Goal: Information Seeking & Learning: Compare options

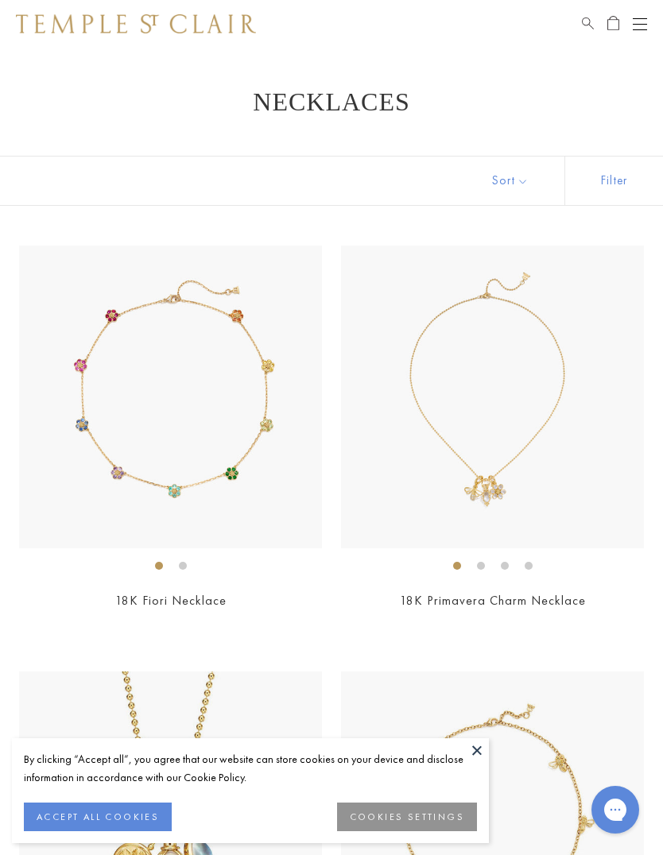
click at [578, 21] on div "Shop Shop Categories Amulets Pendants & Charms Lockets Chains & Leather Cords E…" at bounding box center [331, 24] width 663 height 48
click at [586, 21] on span "Search" at bounding box center [588, 21] width 12 height 14
click at [159, 78] on input "search" at bounding box center [340, 80] width 537 height 18
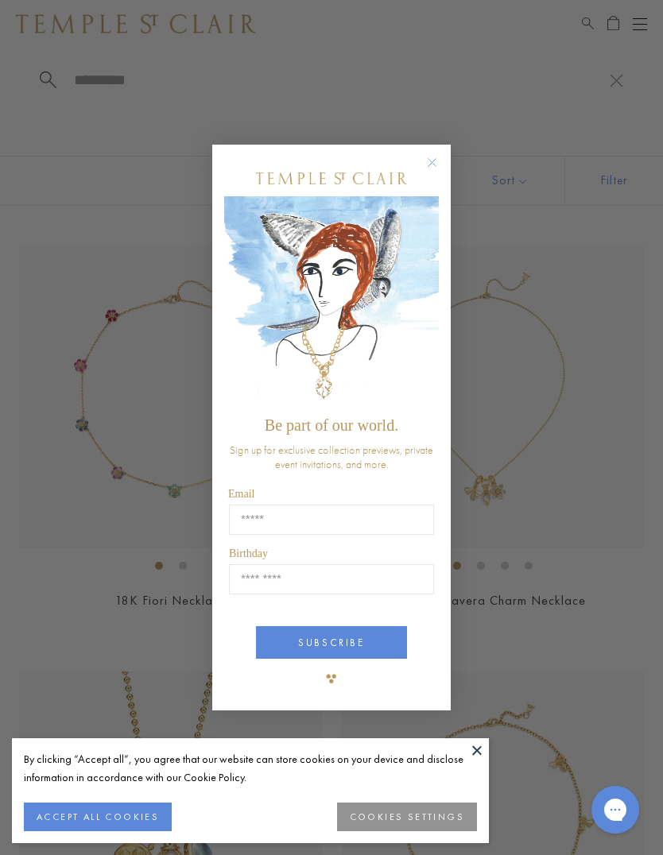
click at [523, 653] on div "Close dialog Be part of our world. Sign up for exclusive collection previews, p…" at bounding box center [331, 427] width 663 height 855
click at [429, 156] on circle "Close dialog" at bounding box center [432, 162] width 19 height 19
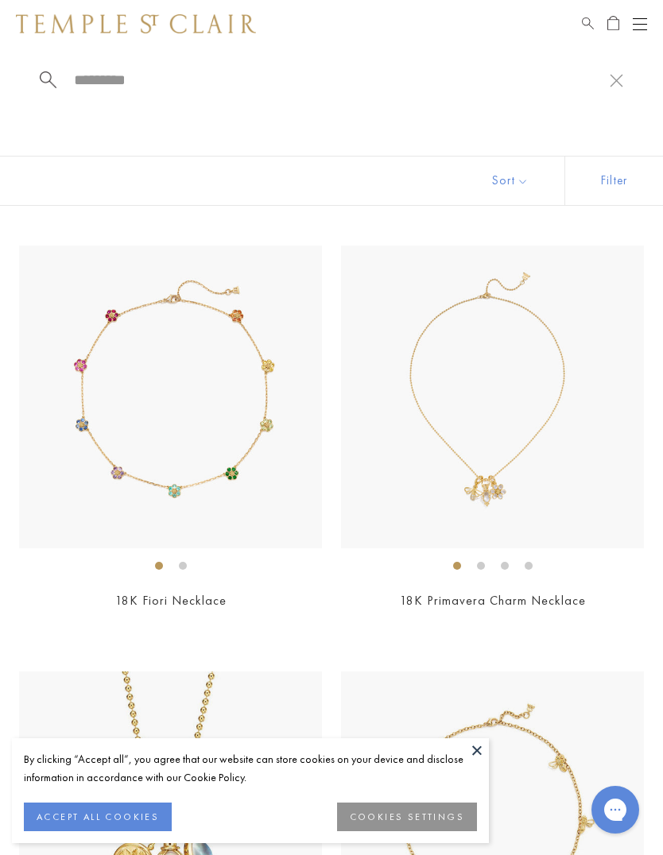
click at [417, 815] on button "COOKIES SETTINGS" at bounding box center [407, 817] width 140 height 29
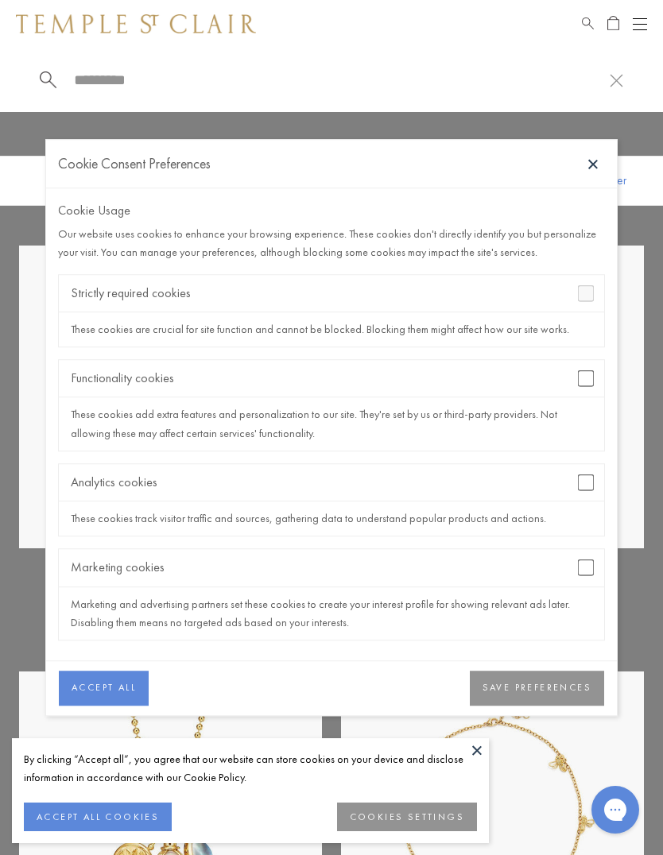
click at [631, 421] on img at bounding box center [492, 397] width 303 height 303
click at [590, 366] on div "Functionality cookies" at bounding box center [331, 378] width 545 height 37
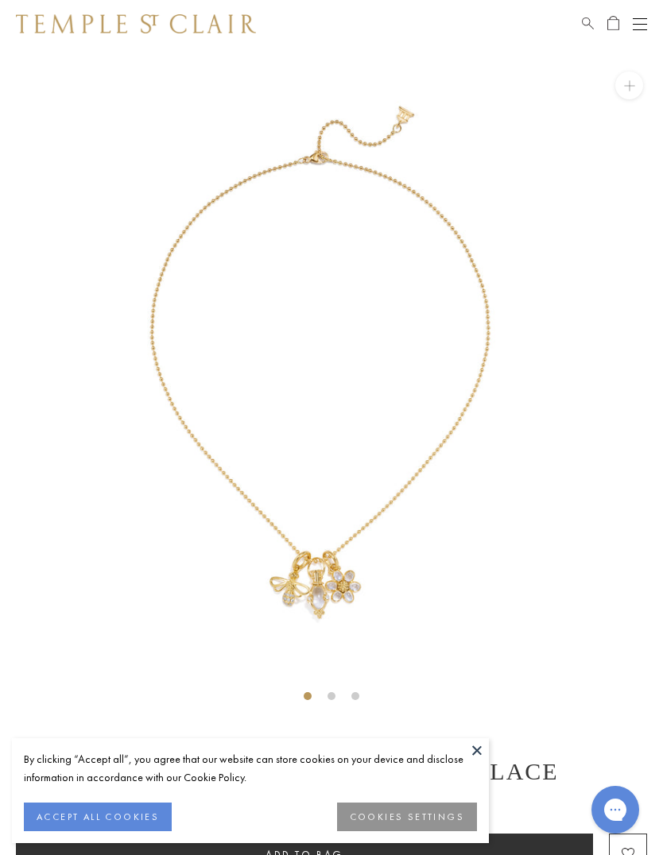
click at [428, 817] on button "COOKIES SETTINGS" at bounding box center [407, 817] width 140 height 29
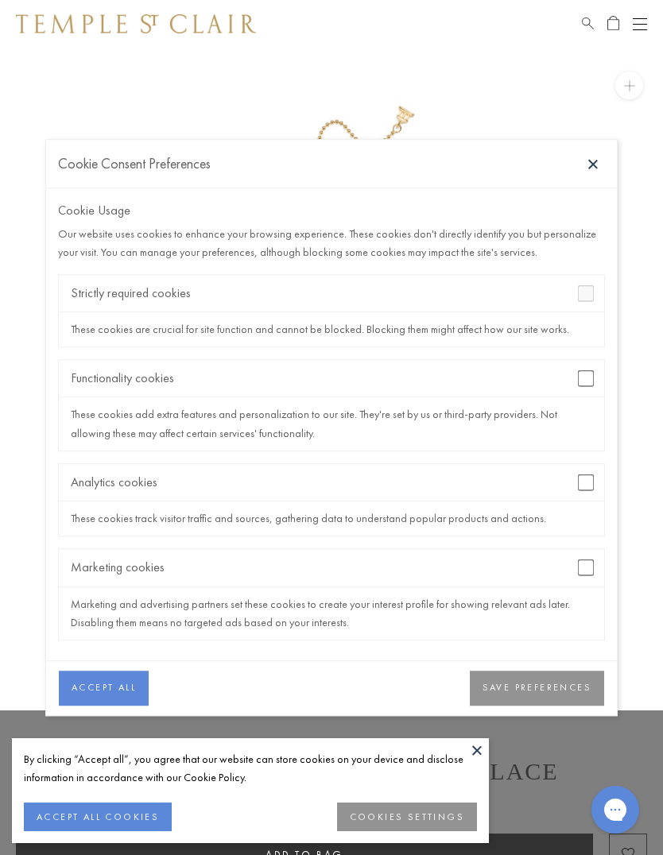
click at [595, 556] on div "Marketing cookies" at bounding box center [331, 567] width 545 height 37
click at [546, 692] on button "SAVE PREFERENCES" at bounding box center [537, 688] width 134 height 35
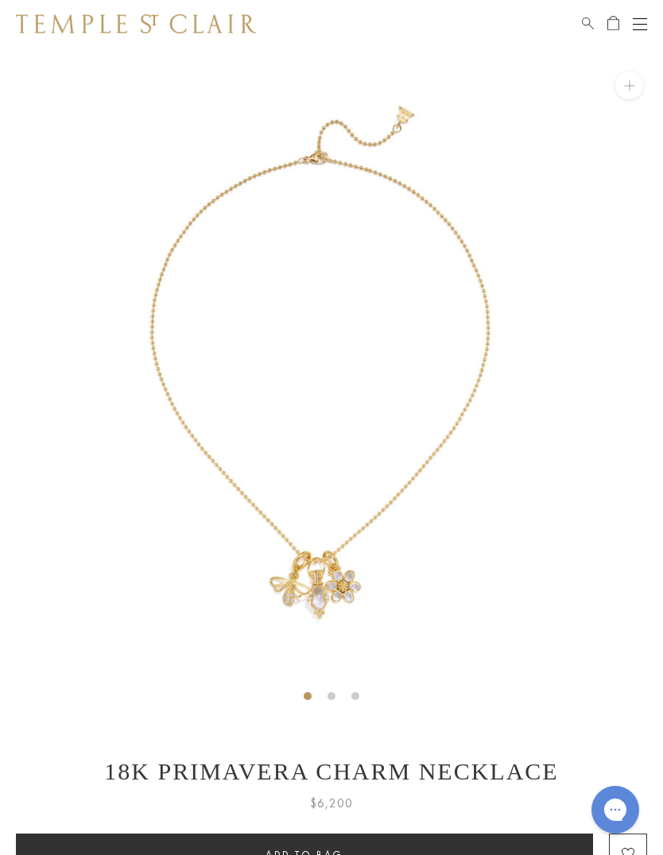
click at [578, 21] on div "Shop Shop Categories Amulets Pendants & Charms Lockets Chains & Leather Cords E…" at bounding box center [331, 24] width 663 height 48
click at [588, 19] on span "Search" at bounding box center [588, 21] width 12 height 14
click at [118, 77] on input "search" at bounding box center [340, 80] width 537 height 18
type input "*****"
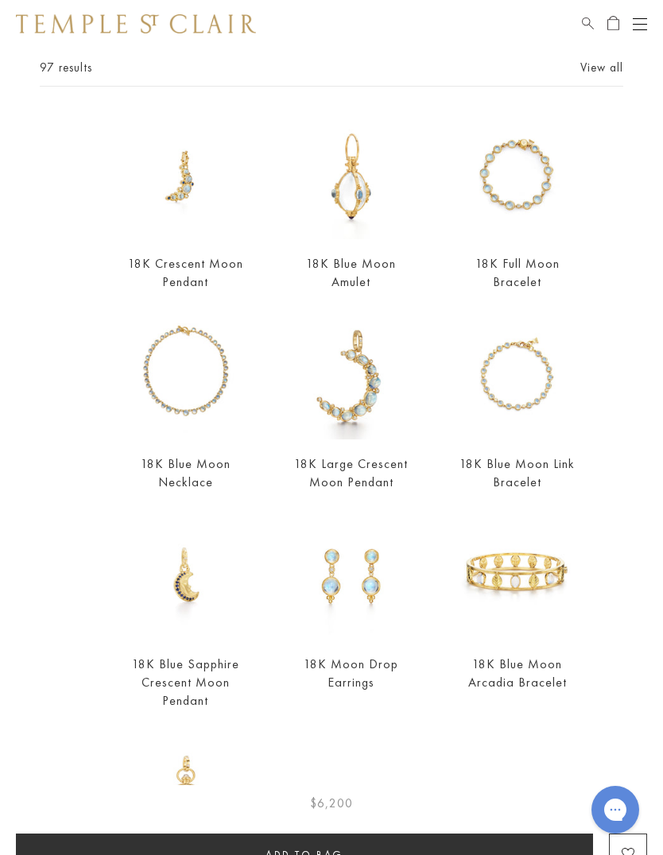
scroll to position [88, 0]
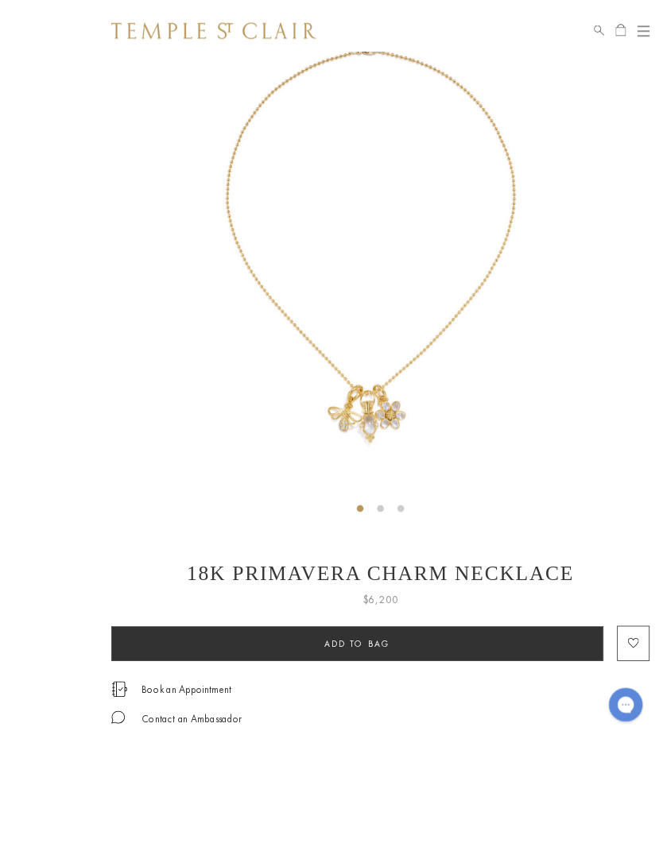
scroll to position [9, 0]
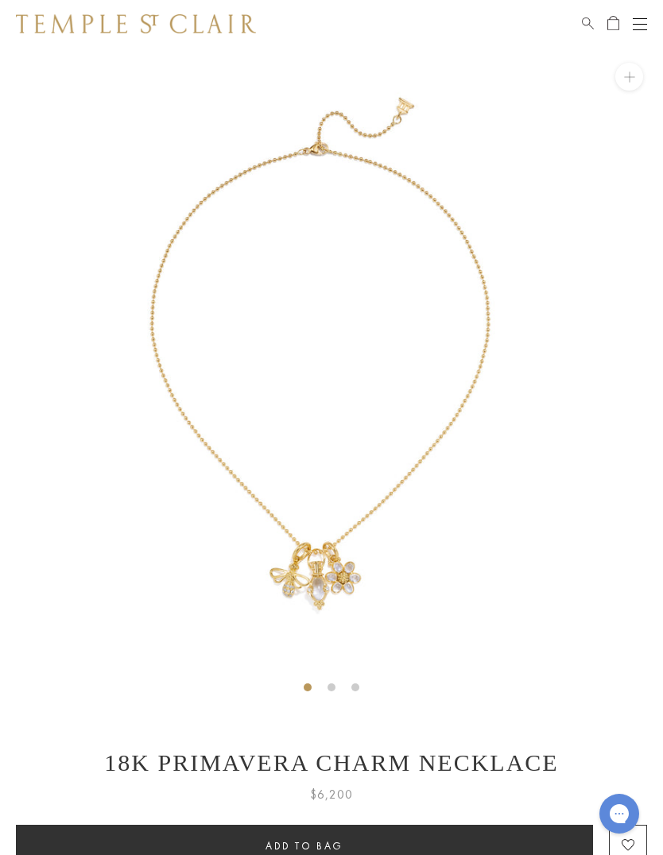
click at [572, 21] on div "Shop Shop Categories Amulets Pendants & Charms Lockets Chains & Leather Cords E…" at bounding box center [331, 24] width 663 height 48
click at [583, 15] on span "Search" at bounding box center [588, 21] width 12 height 14
click at [239, 76] on input "search" at bounding box center [340, 80] width 537 height 18
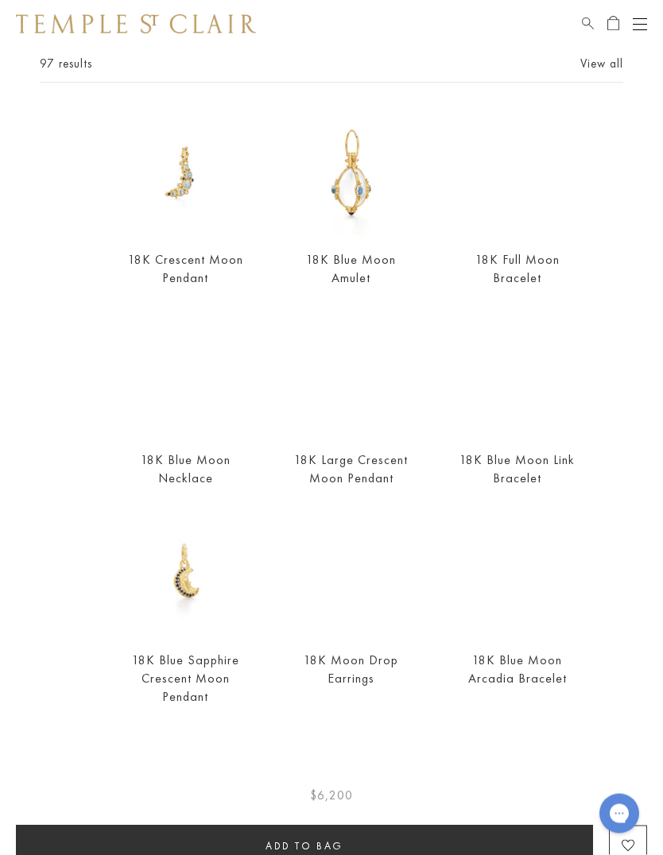
scroll to position [107, 0]
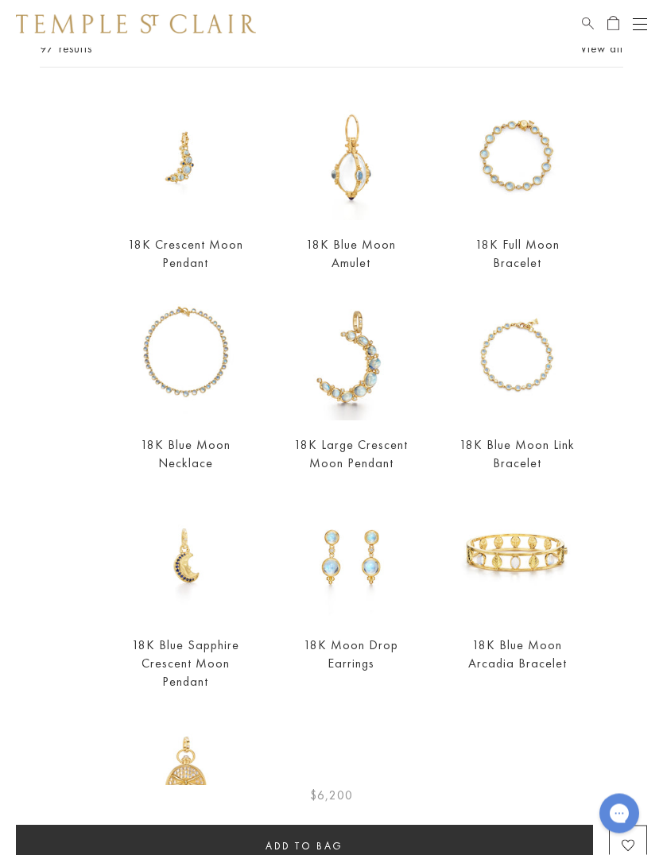
type input "*****"
click at [441, 179] on div "18K Full Moon Bracelet $15,000" at bounding box center [497, 195] width 166 height 200
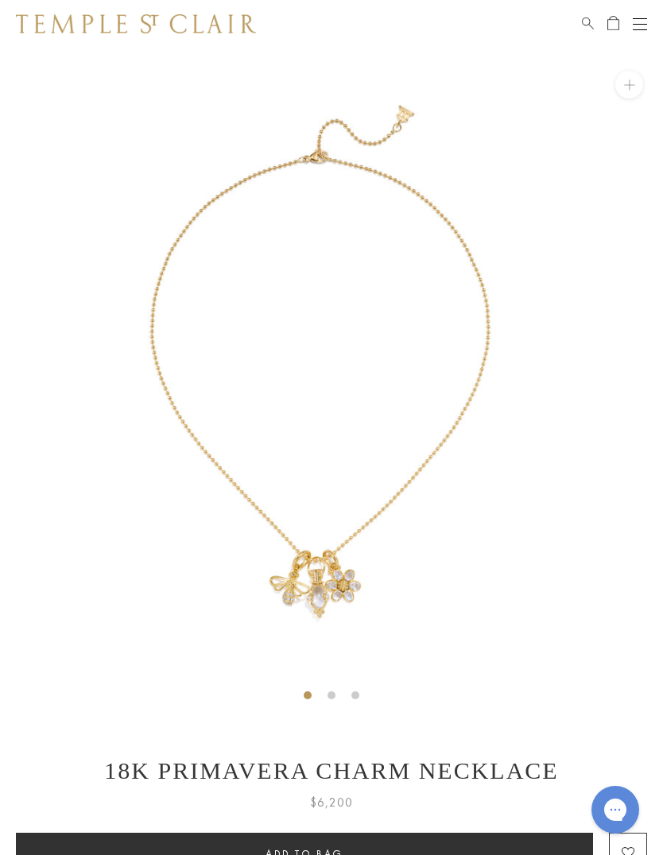
click at [584, 18] on span "Search" at bounding box center [588, 21] width 12 height 14
click at [152, 76] on input "search" at bounding box center [340, 80] width 537 height 18
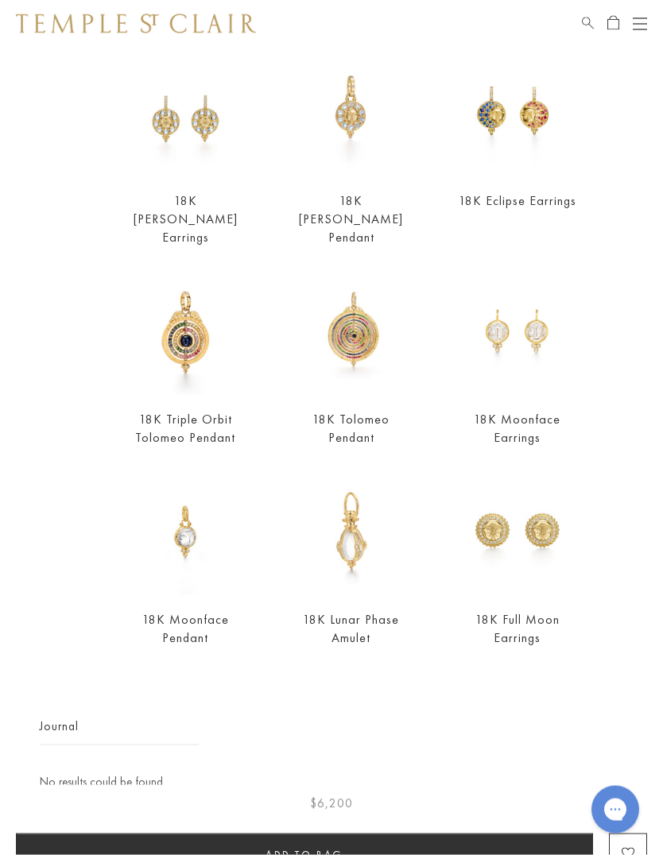
scroll to position [149, 0]
type input "*********"
click at [178, 514] on img at bounding box center [185, 533] width 126 height 126
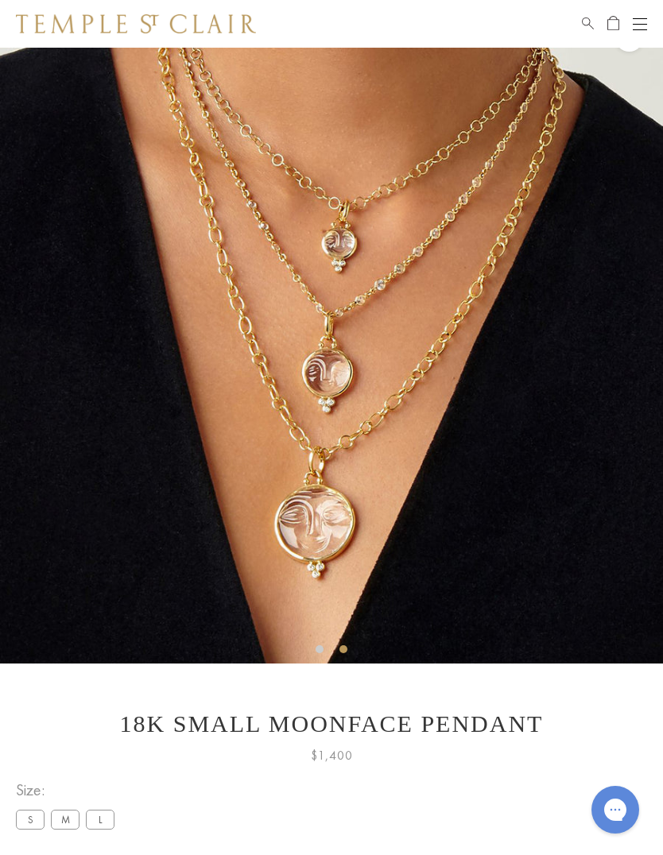
scroll to position [47, 0]
